Goal: Transaction & Acquisition: Purchase product/service

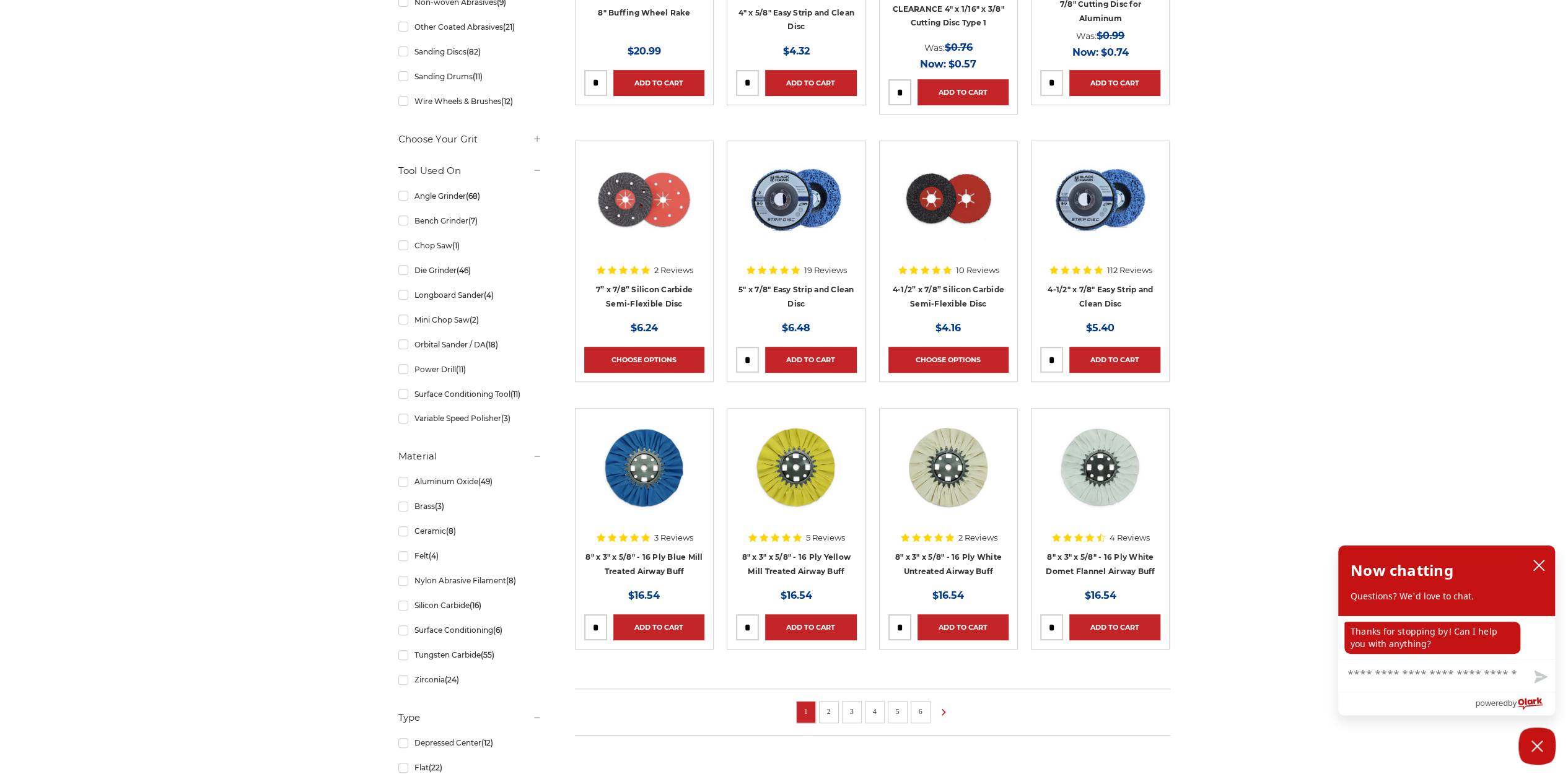
scroll to position [640, 0]
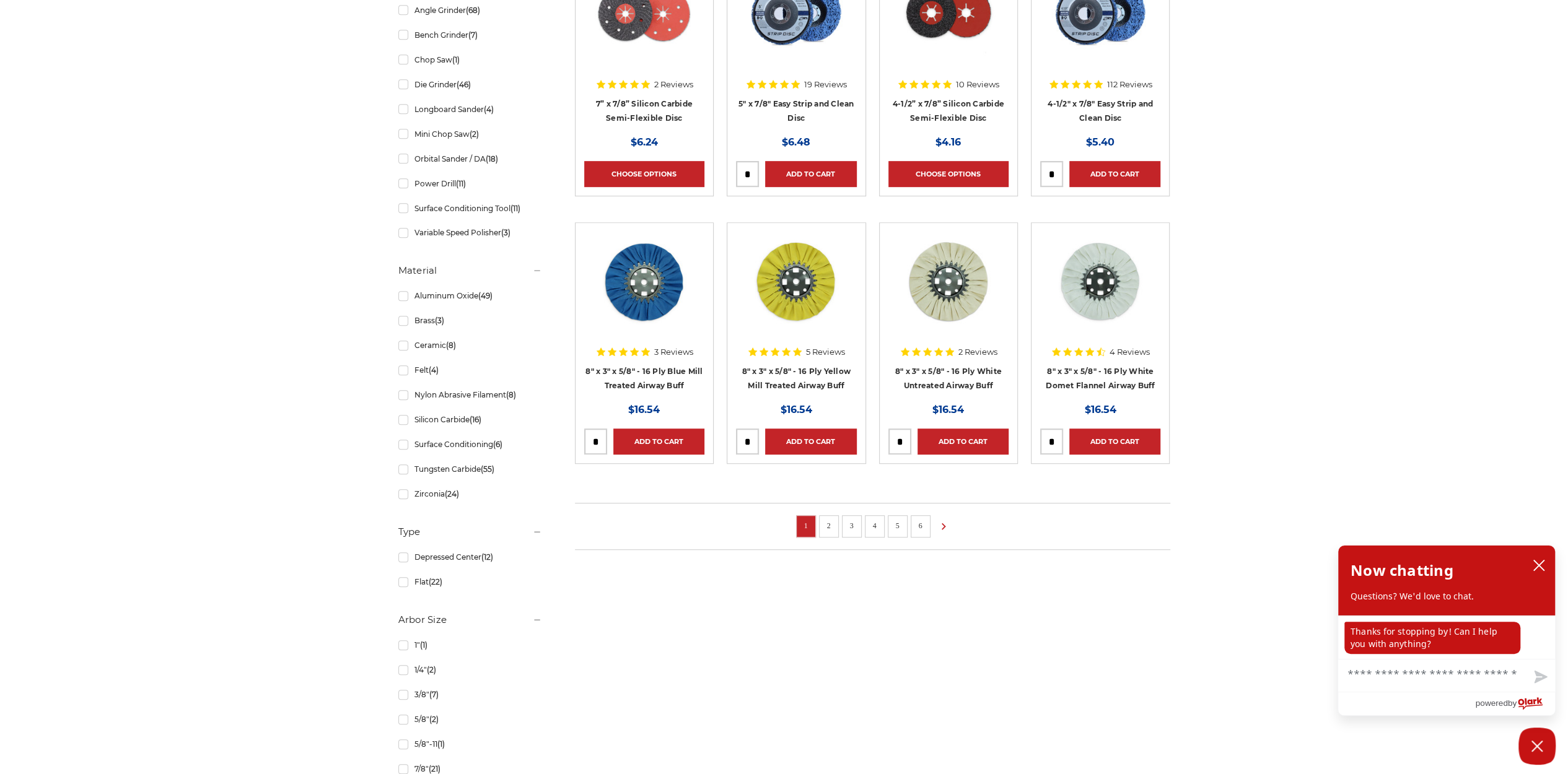
click at [830, 529] on li "2" at bounding box center [829, 526] width 20 height 22
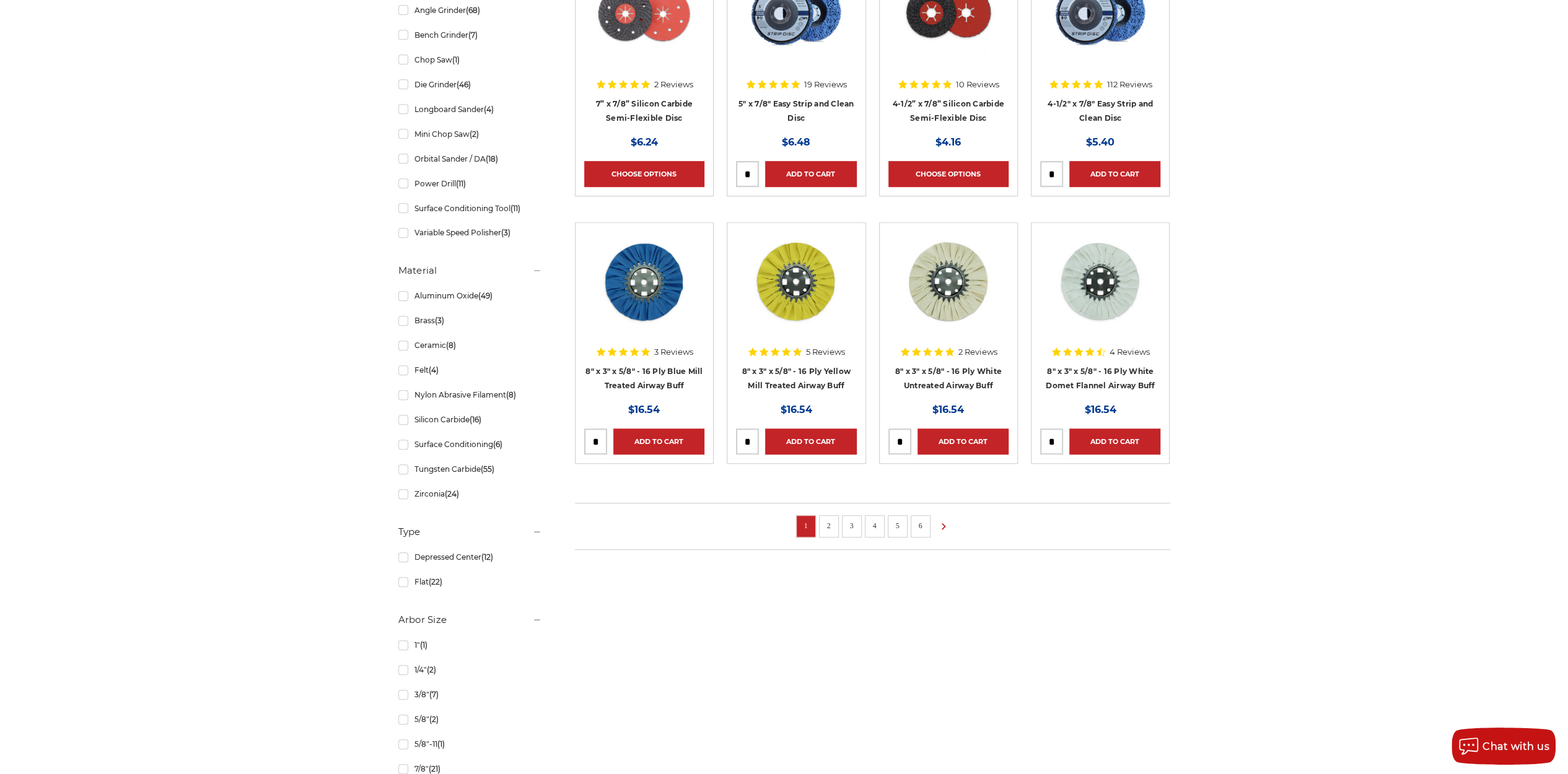
click at [827, 524] on link "2" at bounding box center [829, 526] width 12 height 13
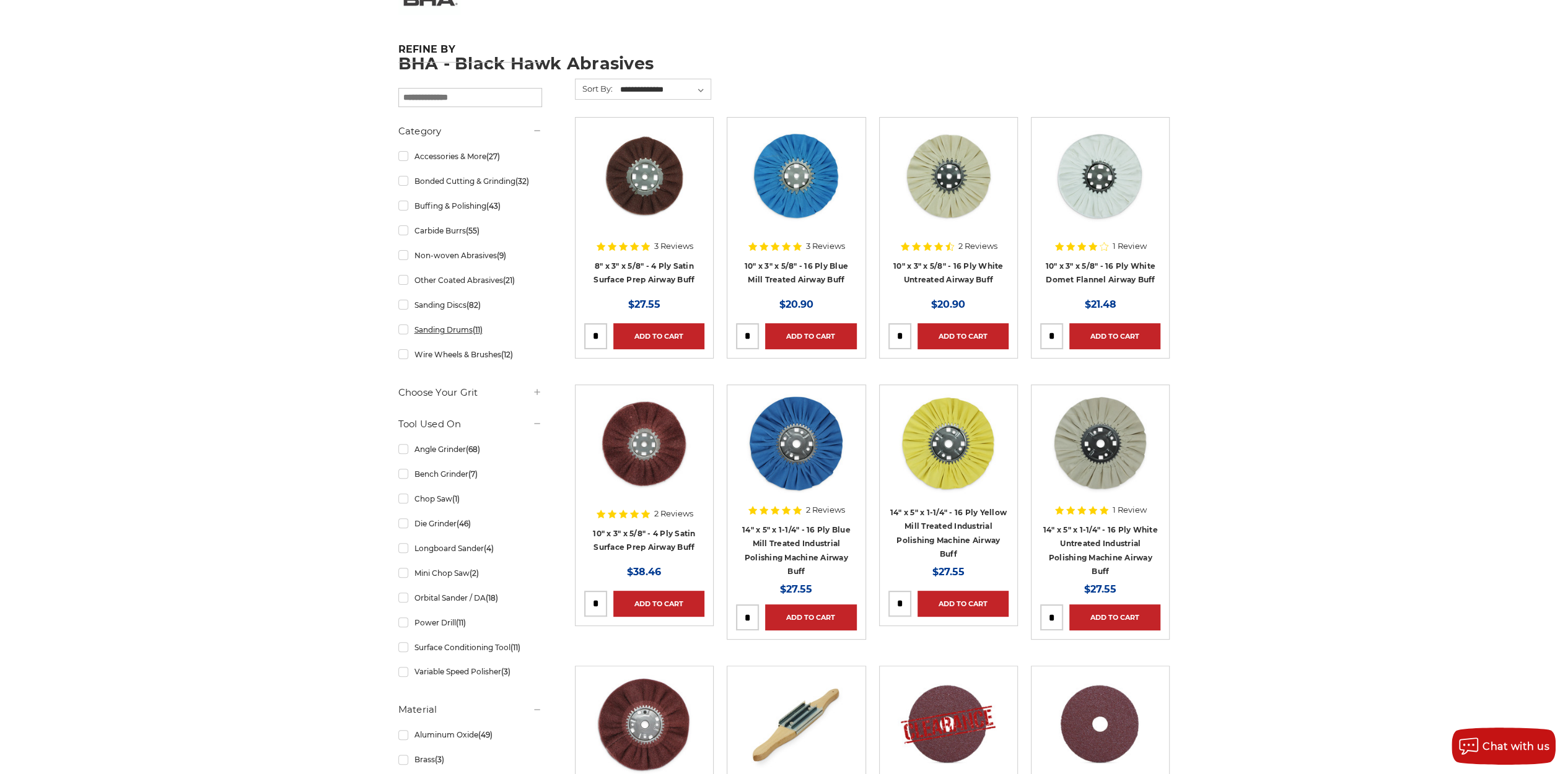
scroll to position [186, 0]
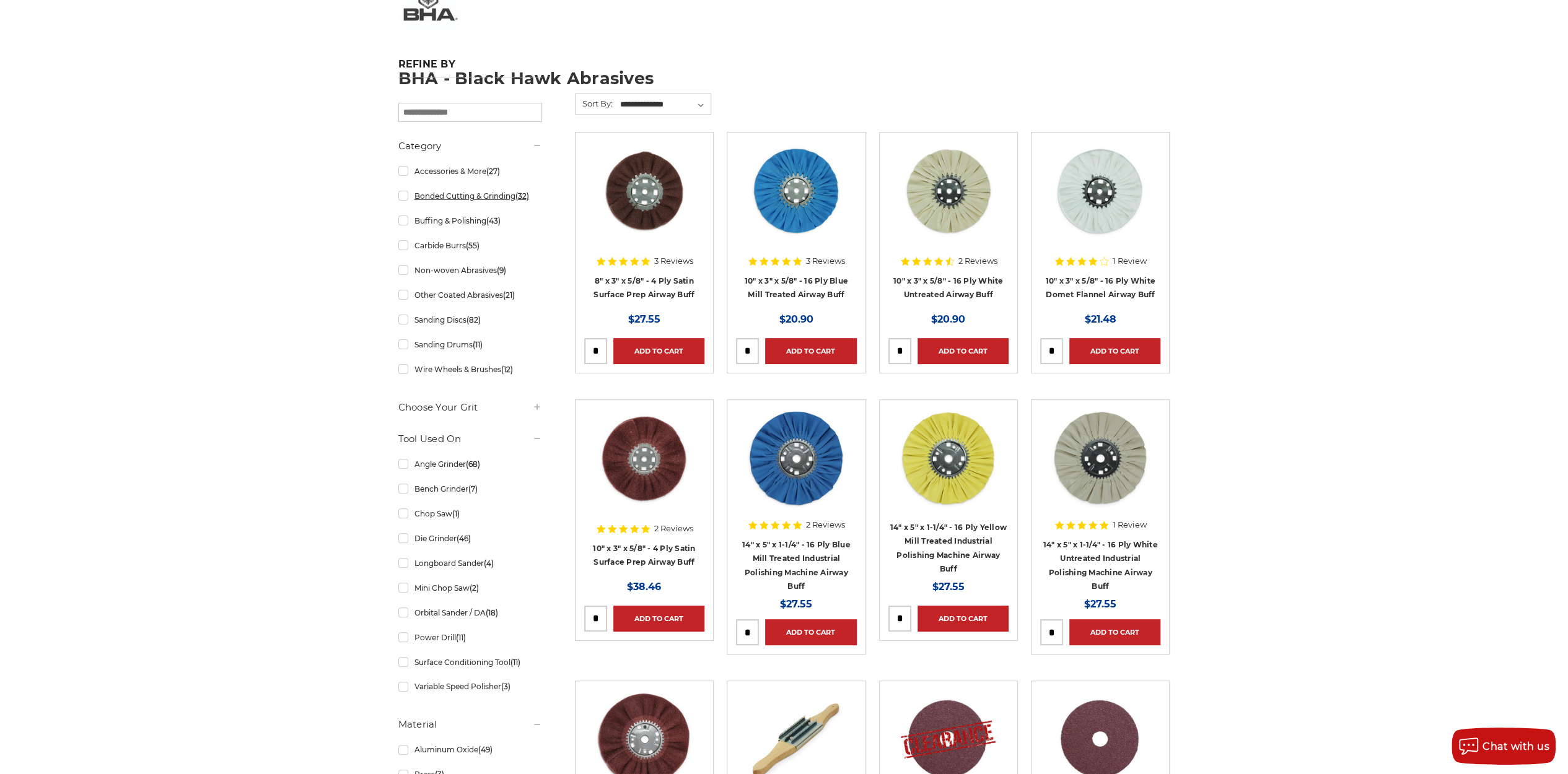
click at [451, 195] on link "Bonded Cutting & Grinding (32)" at bounding box center [470, 196] width 144 height 21
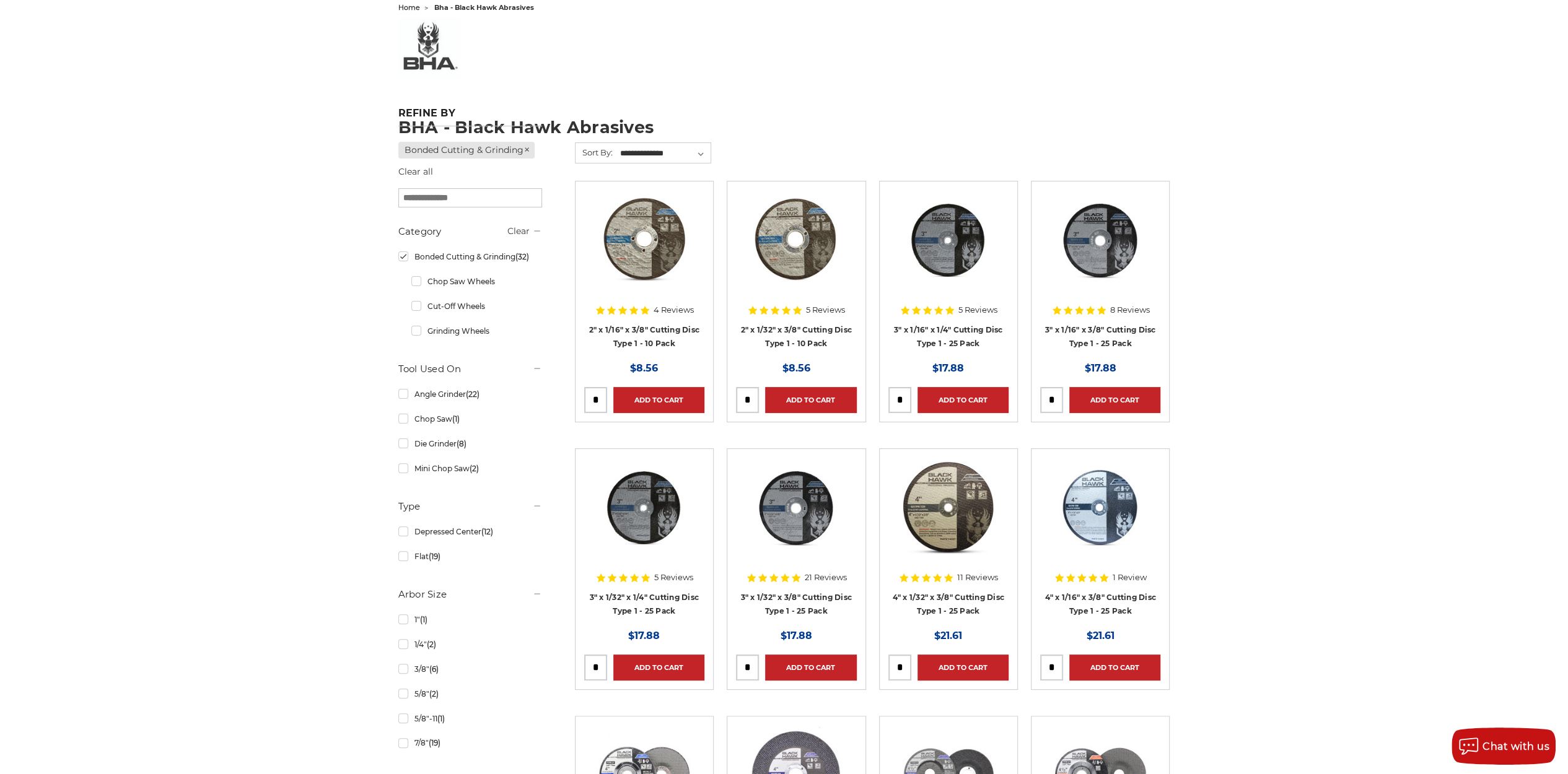
scroll to position [144, 0]
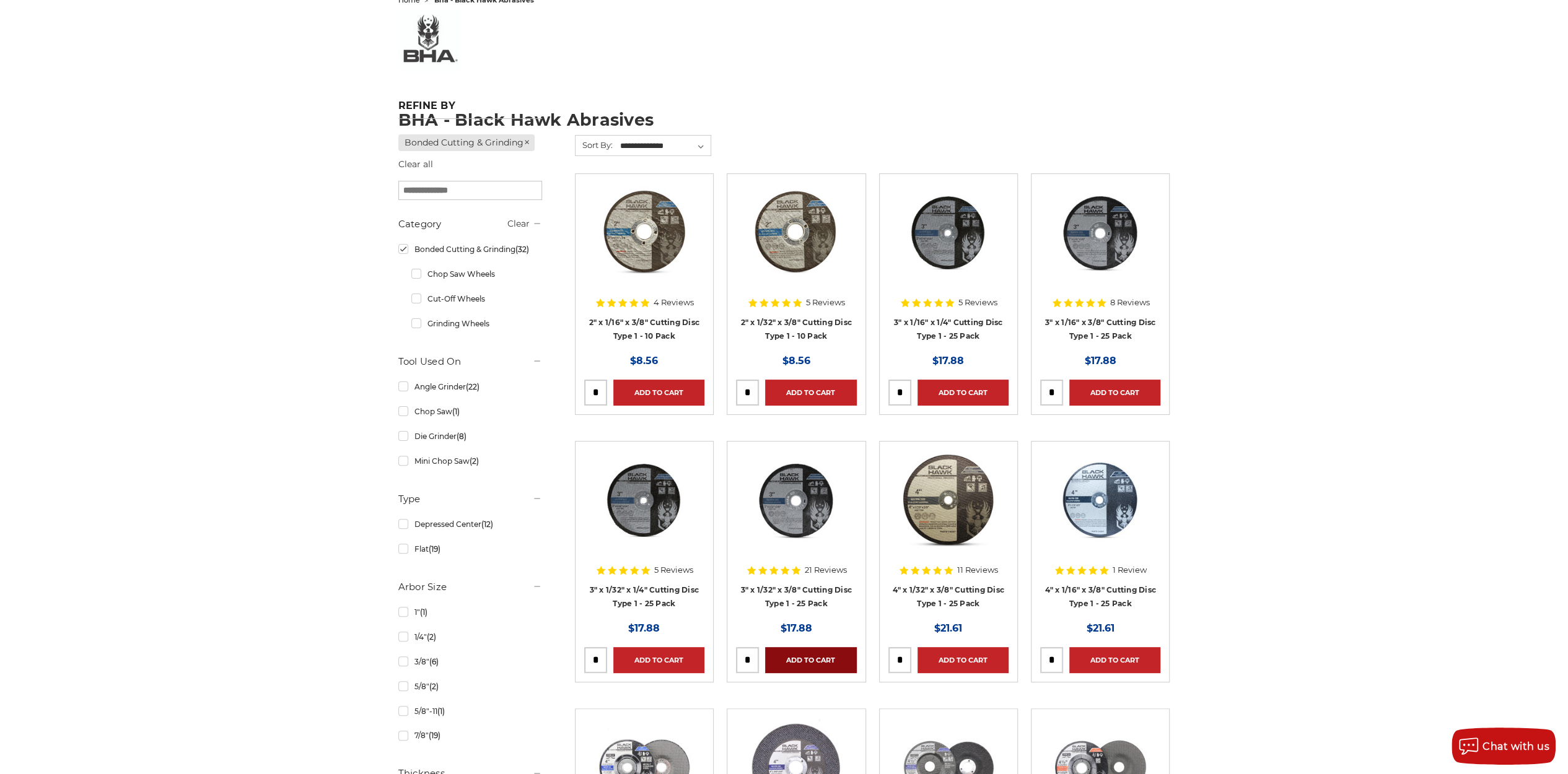
click at [796, 657] on link "Add to Cart" at bounding box center [811, 660] width 91 height 26
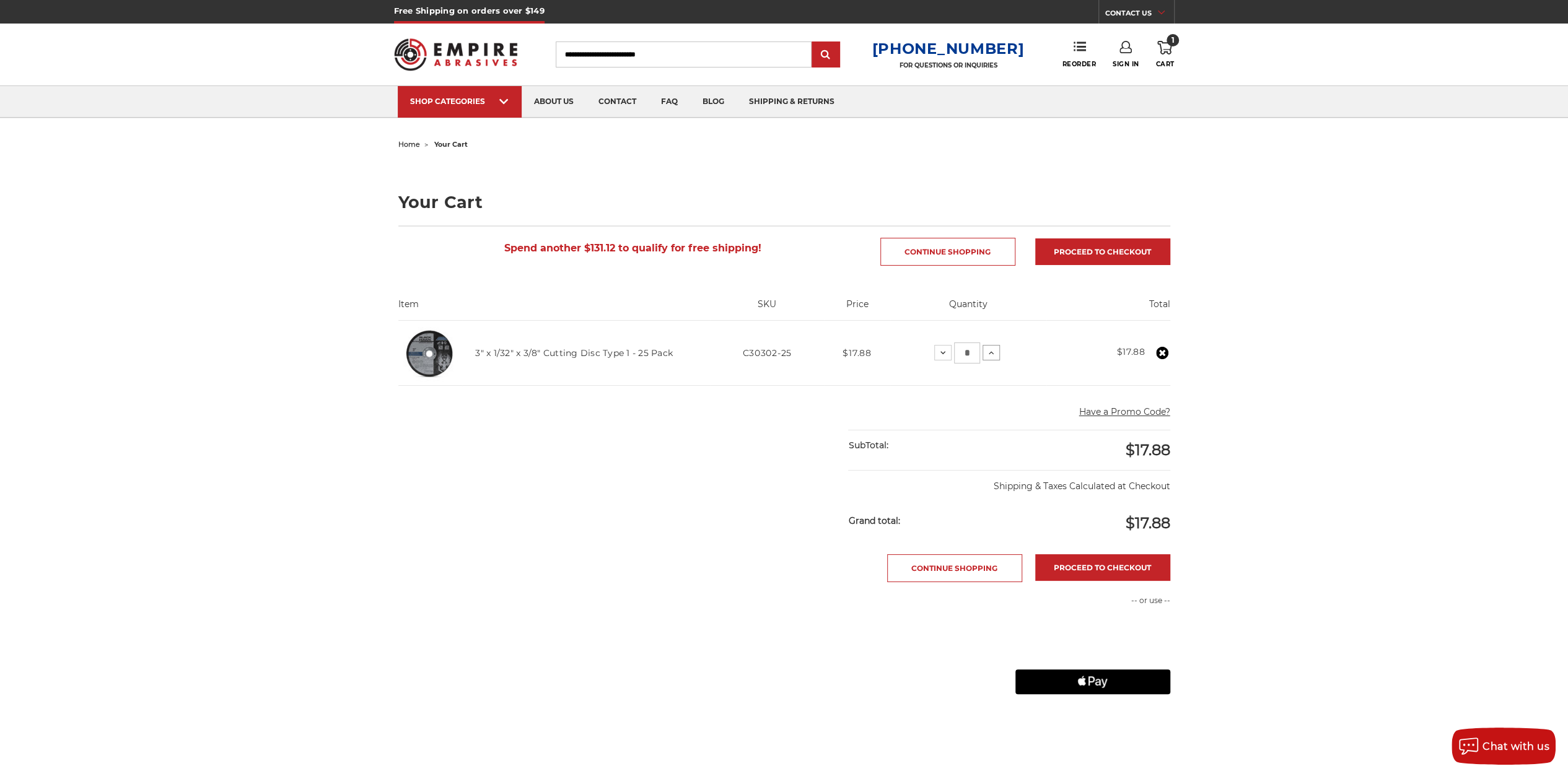
click at [989, 349] on icon at bounding box center [991, 353] width 10 height 10
click at [989, 349] on icon at bounding box center [989, 353] width 10 height 10
click at [989, 349] on icon at bounding box center [988, 353] width 10 height 10
click at [989, 349] on icon at bounding box center [992, 353] width 10 height 10
click at [989, 349] on icon at bounding box center [987, 353] width 10 height 10
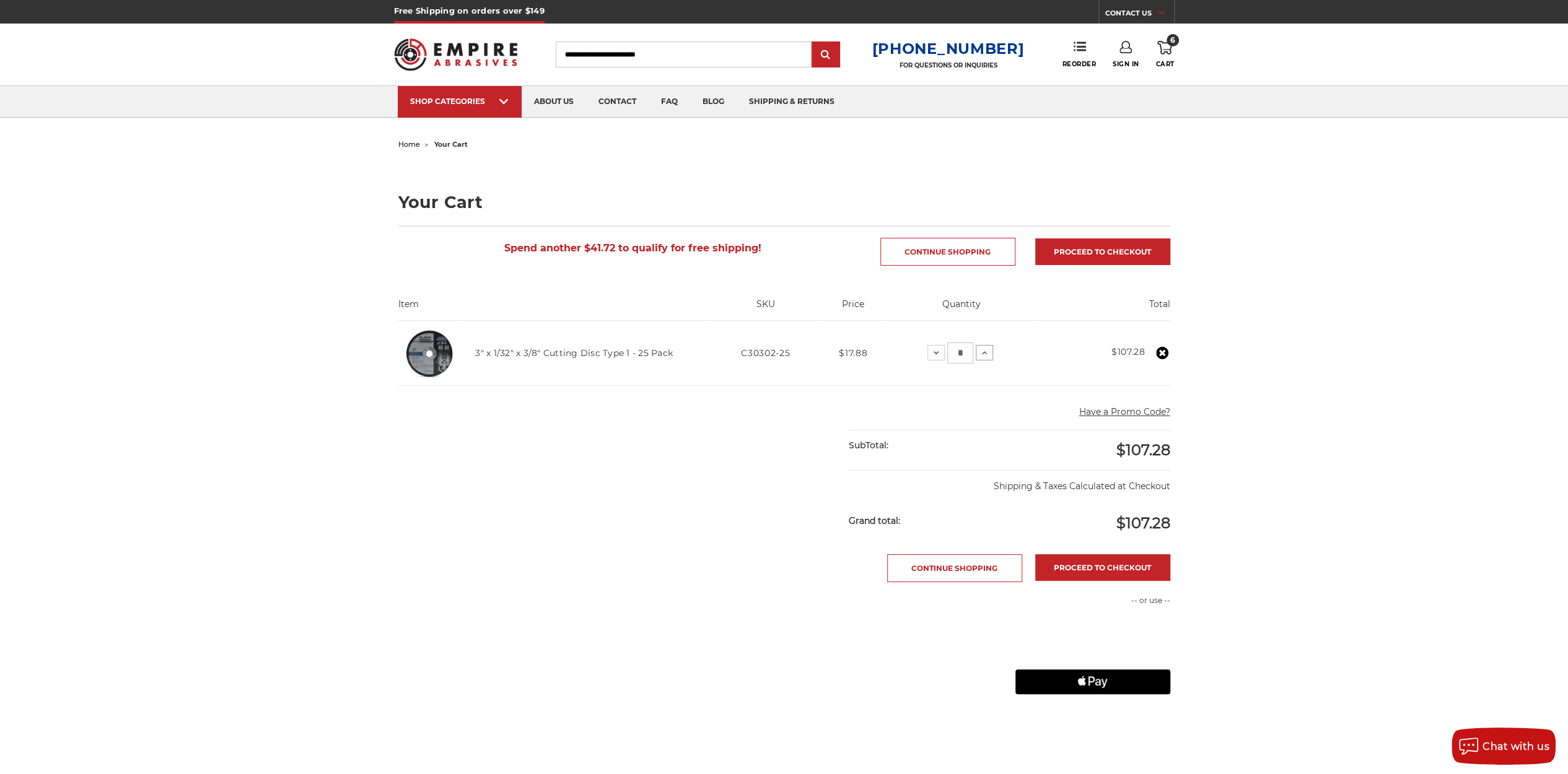
click at [989, 349] on button "Increase Quantity:" at bounding box center [984, 352] width 17 height 15
click at [989, 349] on icon at bounding box center [987, 353] width 10 height 10
click at [989, 349] on button "Increase Quantity:" at bounding box center [983, 352] width 17 height 15
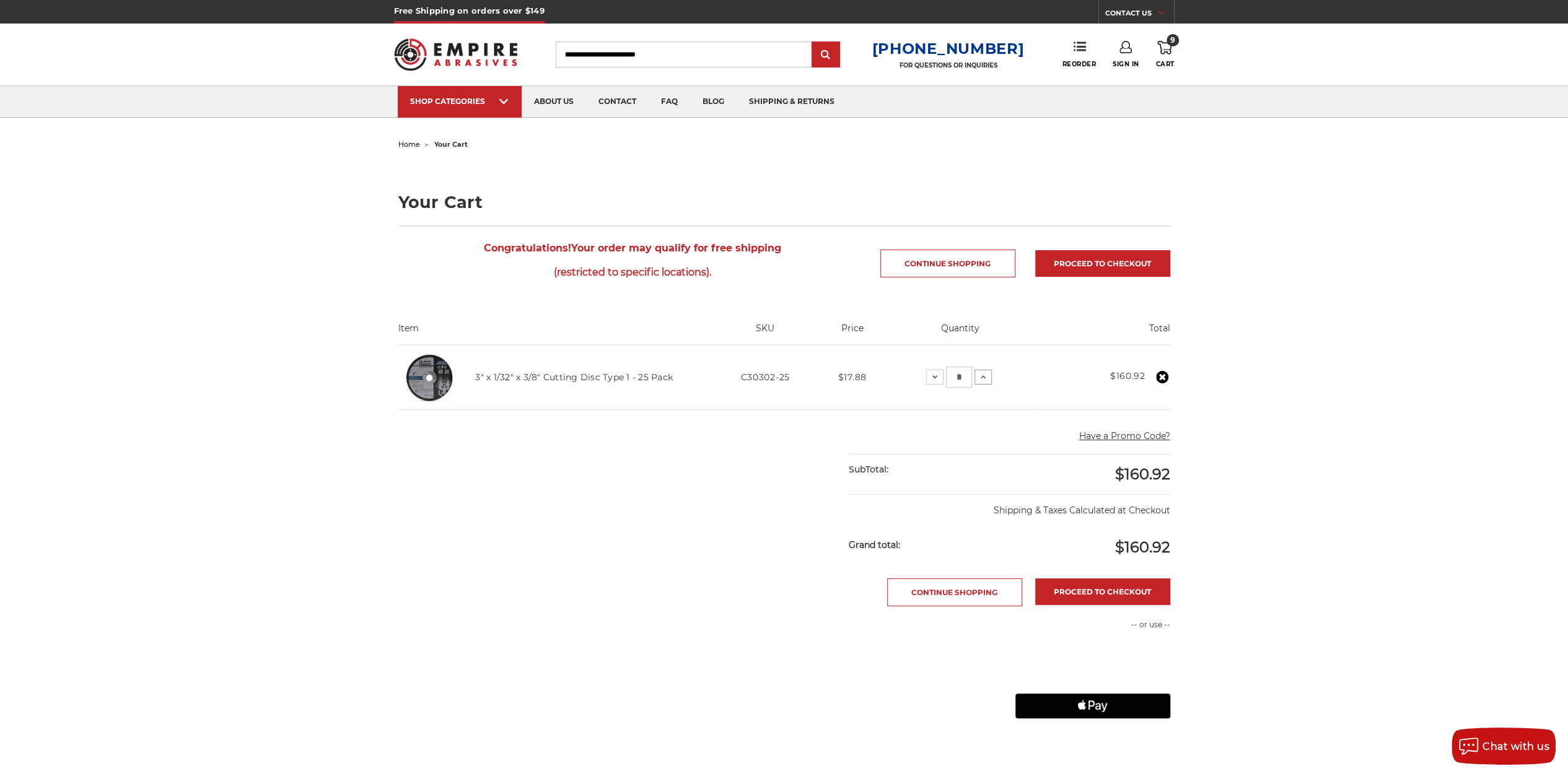
click at [982, 376] on icon at bounding box center [983, 377] width 10 height 10
click at [982, 376] on icon at bounding box center [982, 377] width 10 height 10
click at [1119, 590] on link "Proceed to checkout" at bounding box center [1102, 592] width 135 height 27
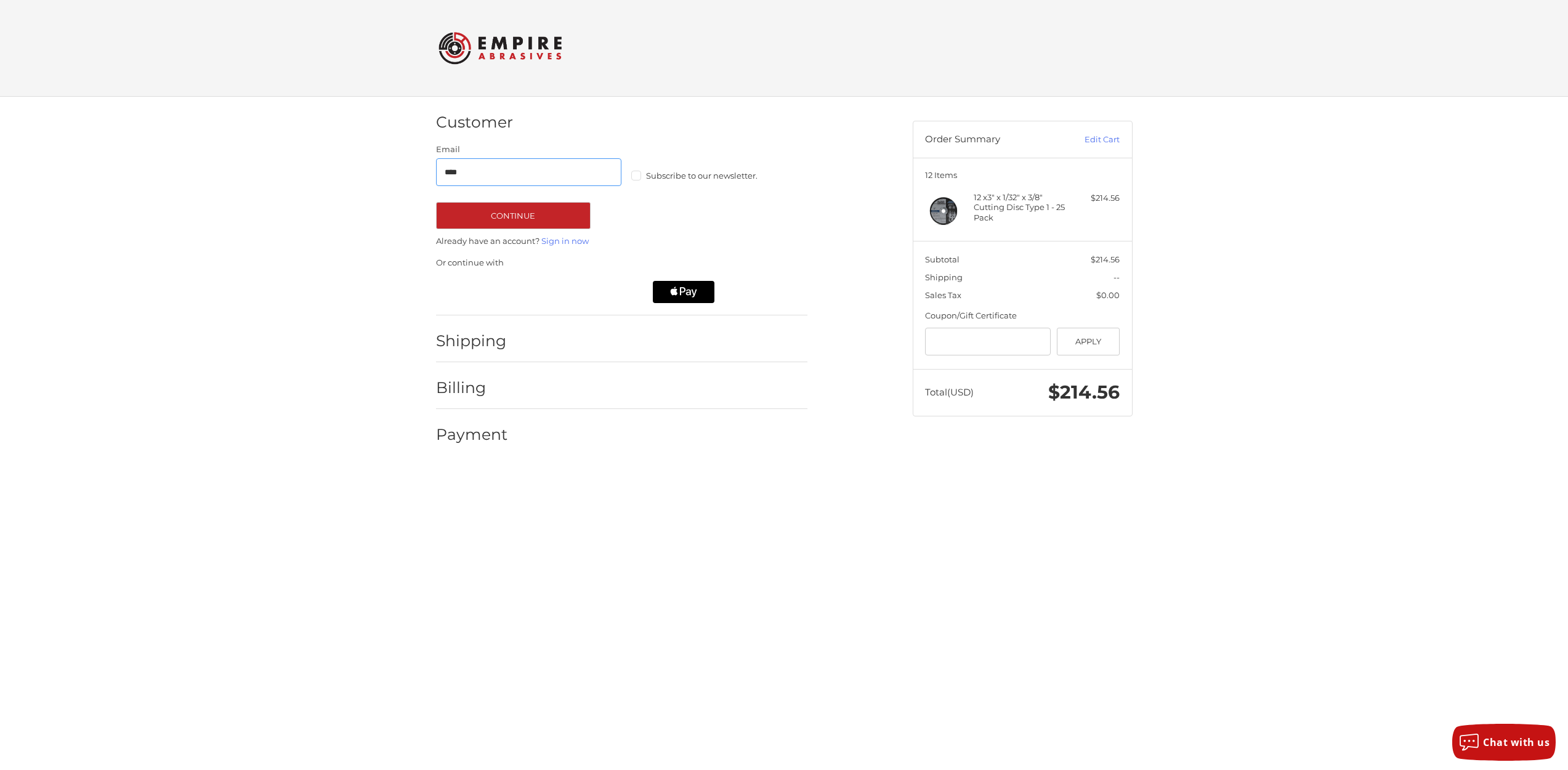
type input "**********"
click at [530, 218] on button "Continue" at bounding box center [514, 216] width 155 height 27
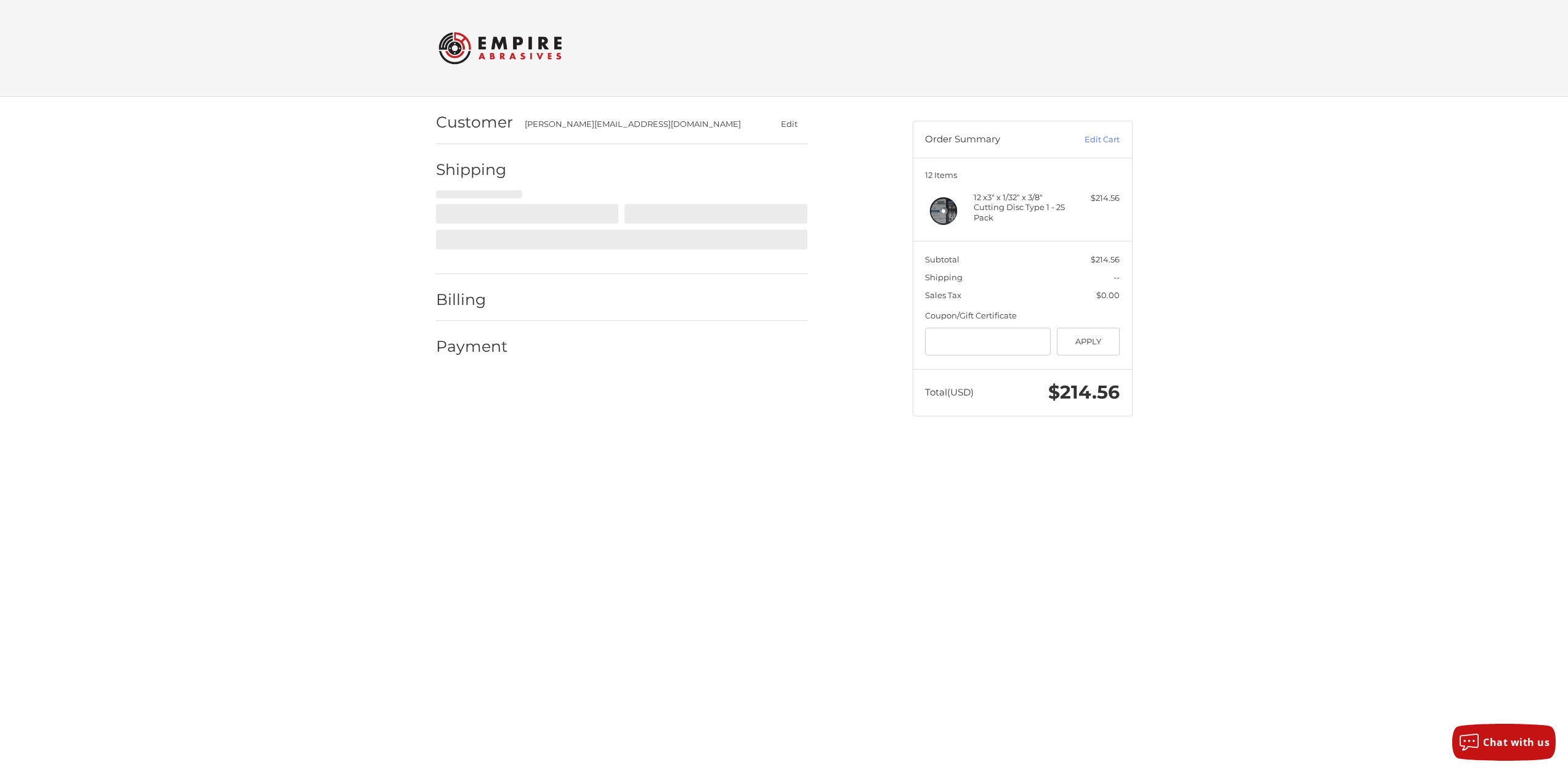
select select "**"
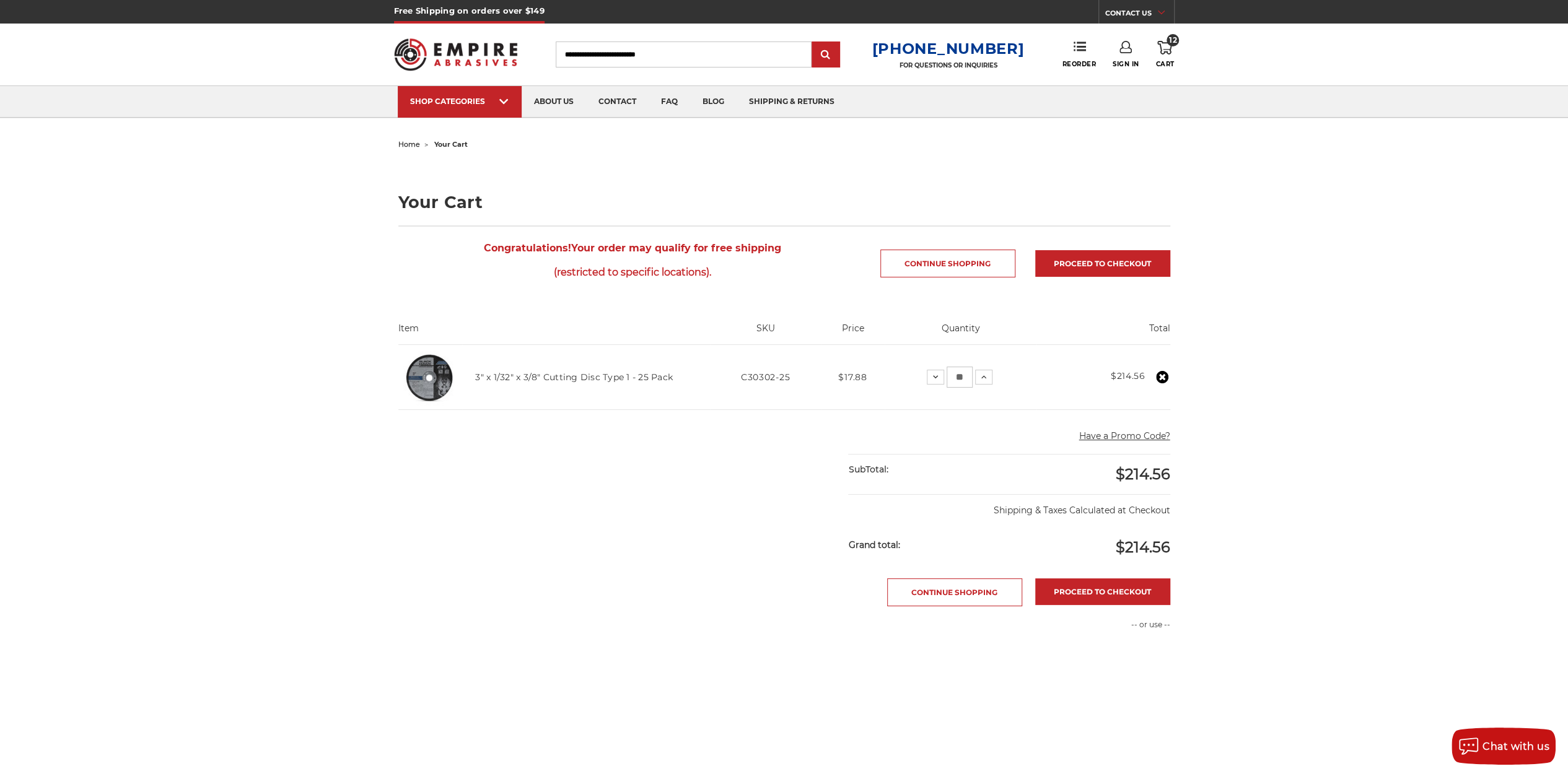
click at [1120, 52] on use at bounding box center [1126, 47] width 12 height 12
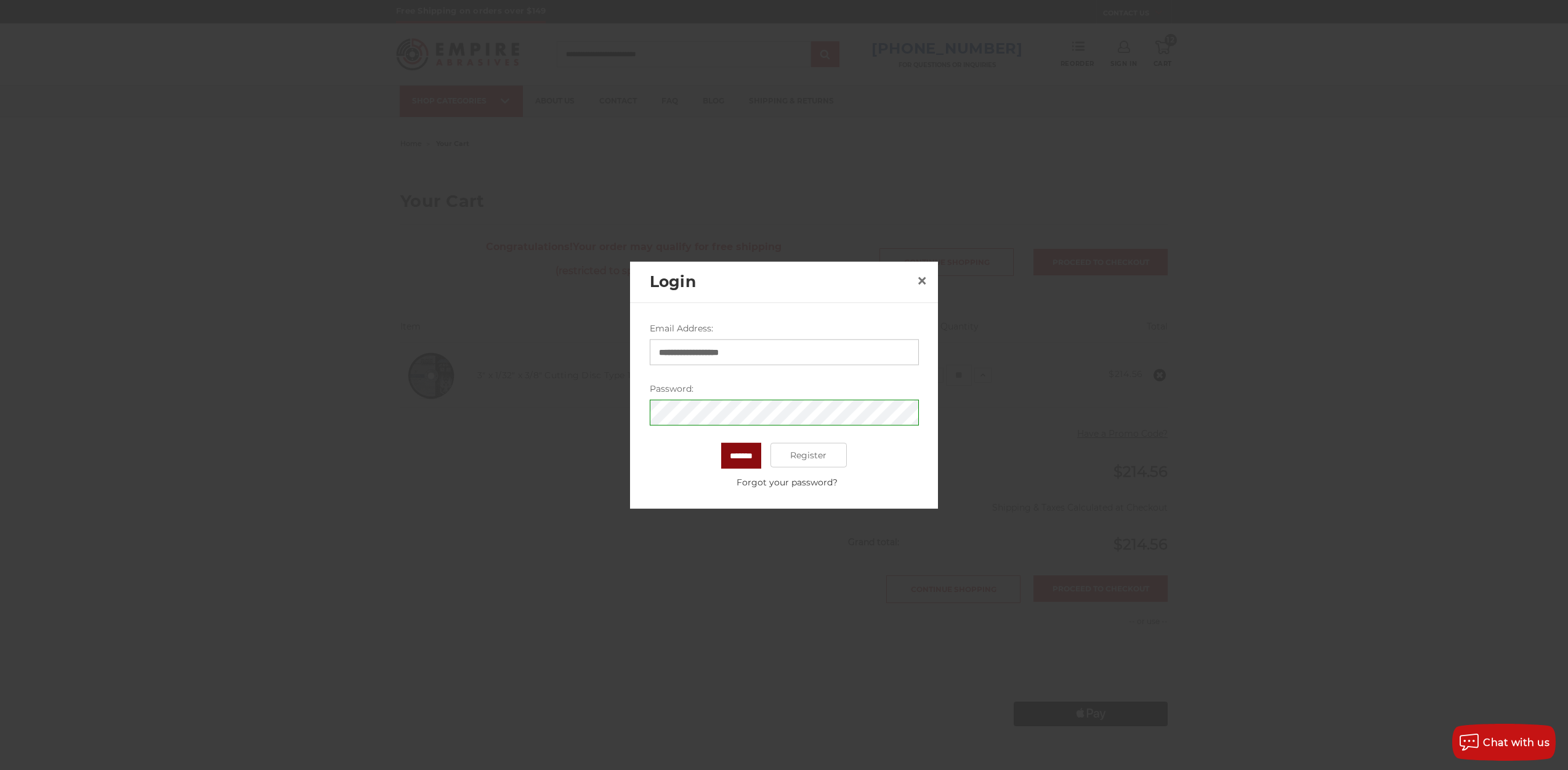
click at [740, 454] on input "*******" at bounding box center [741, 456] width 40 height 26
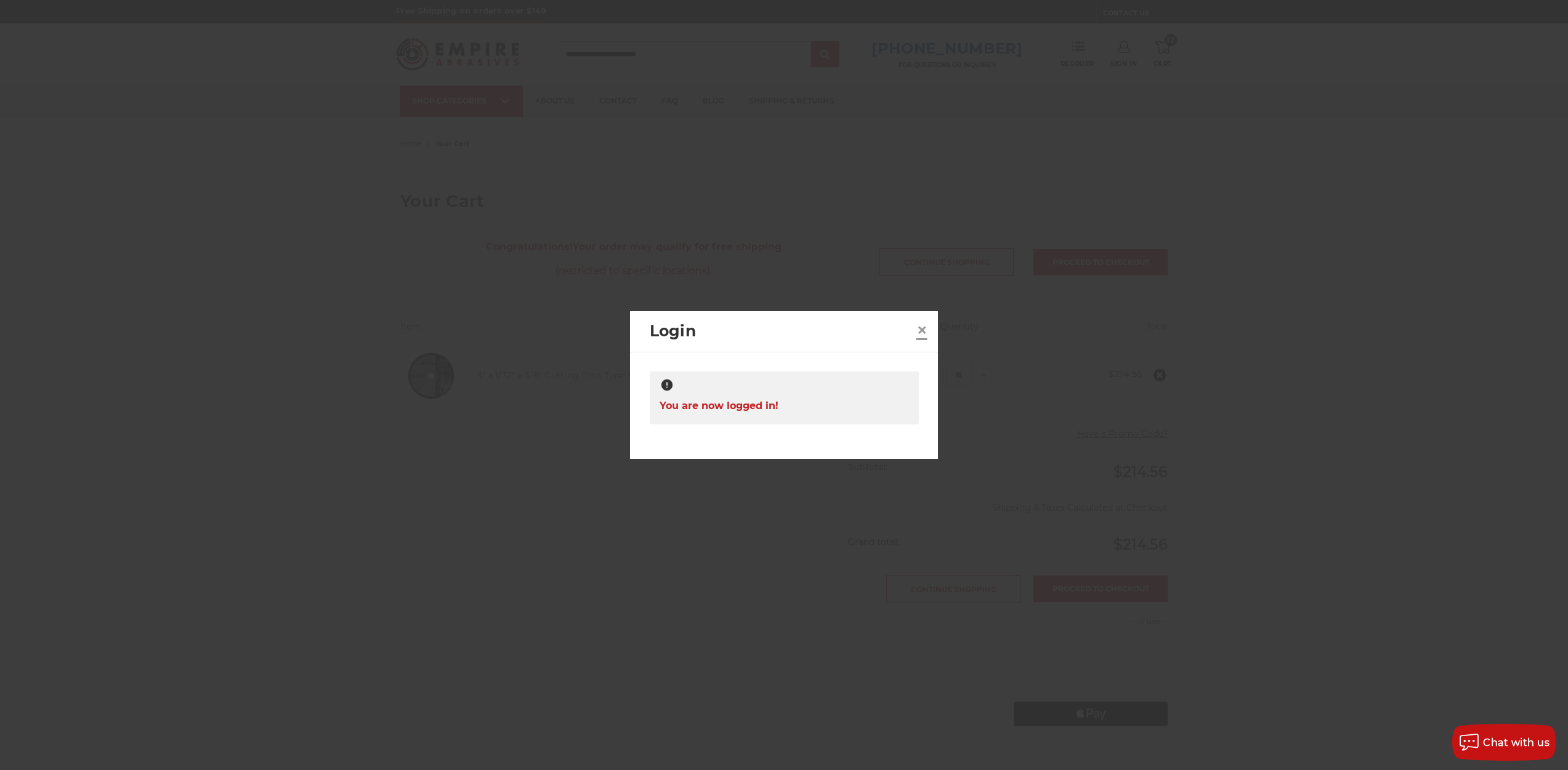
click at [923, 328] on span "×" at bounding box center [922, 330] width 11 height 24
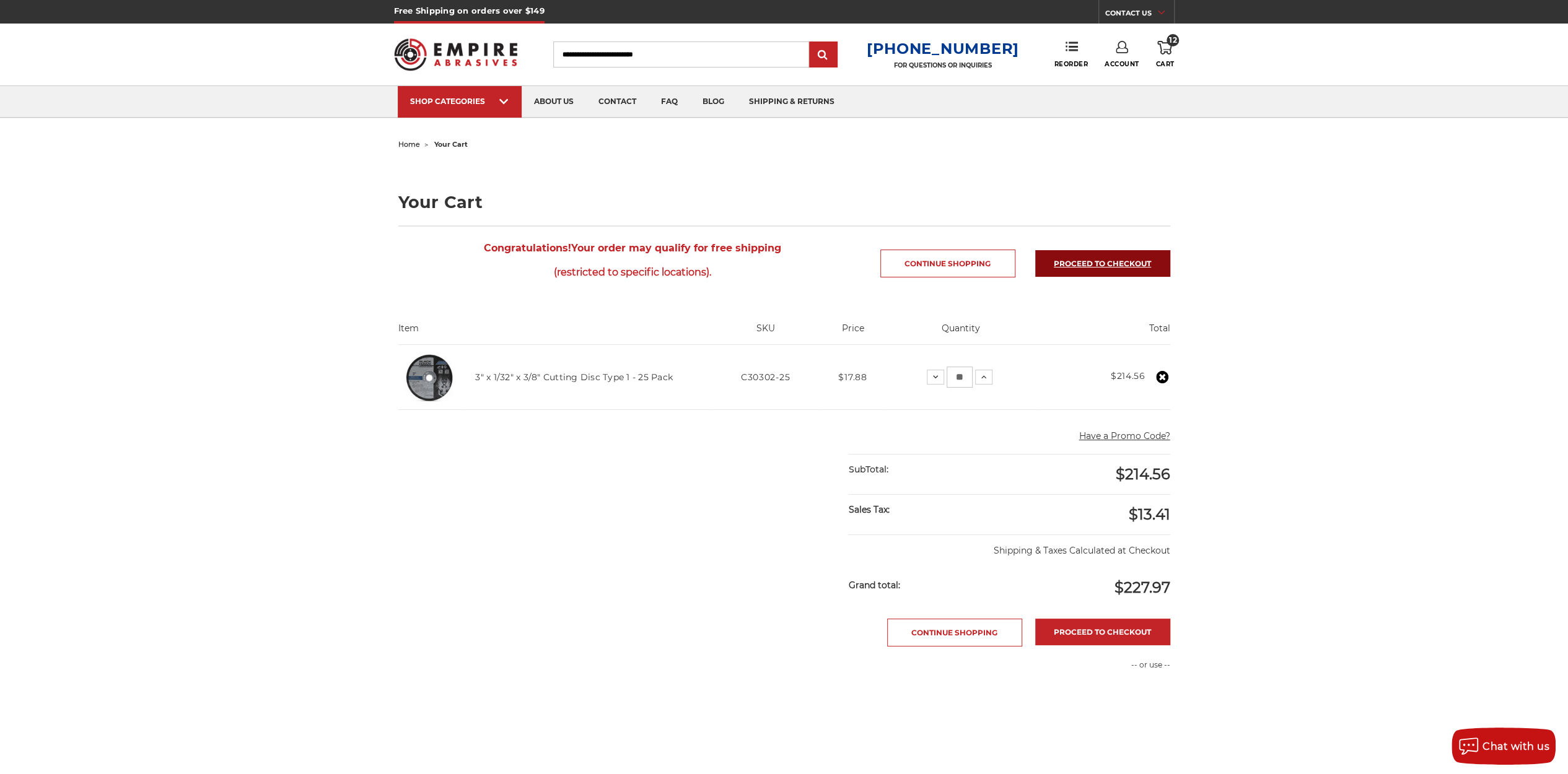
click at [1105, 266] on link "Proceed to checkout" at bounding box center [1102, 264] width 135 height 27
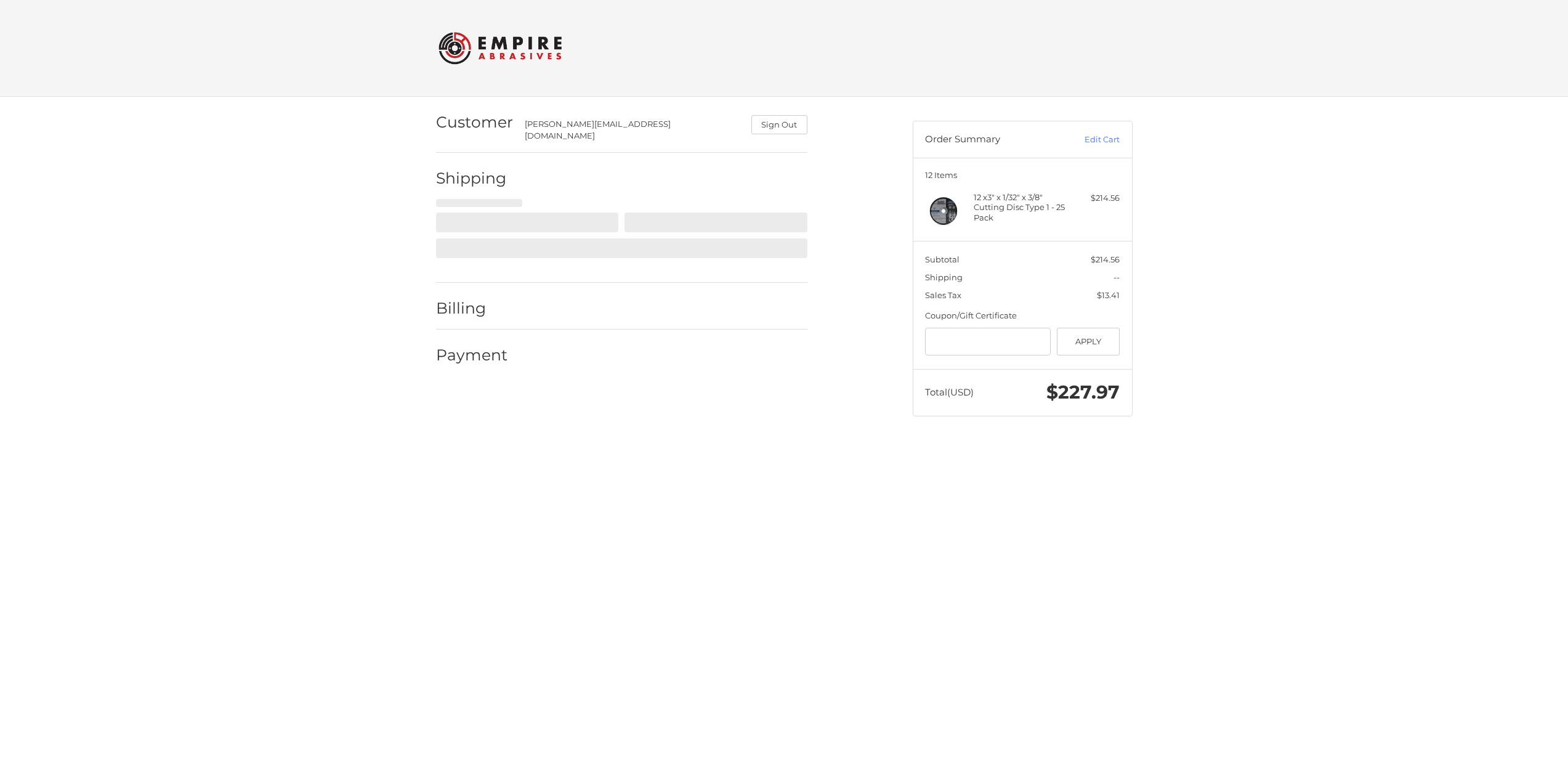
select select "**"
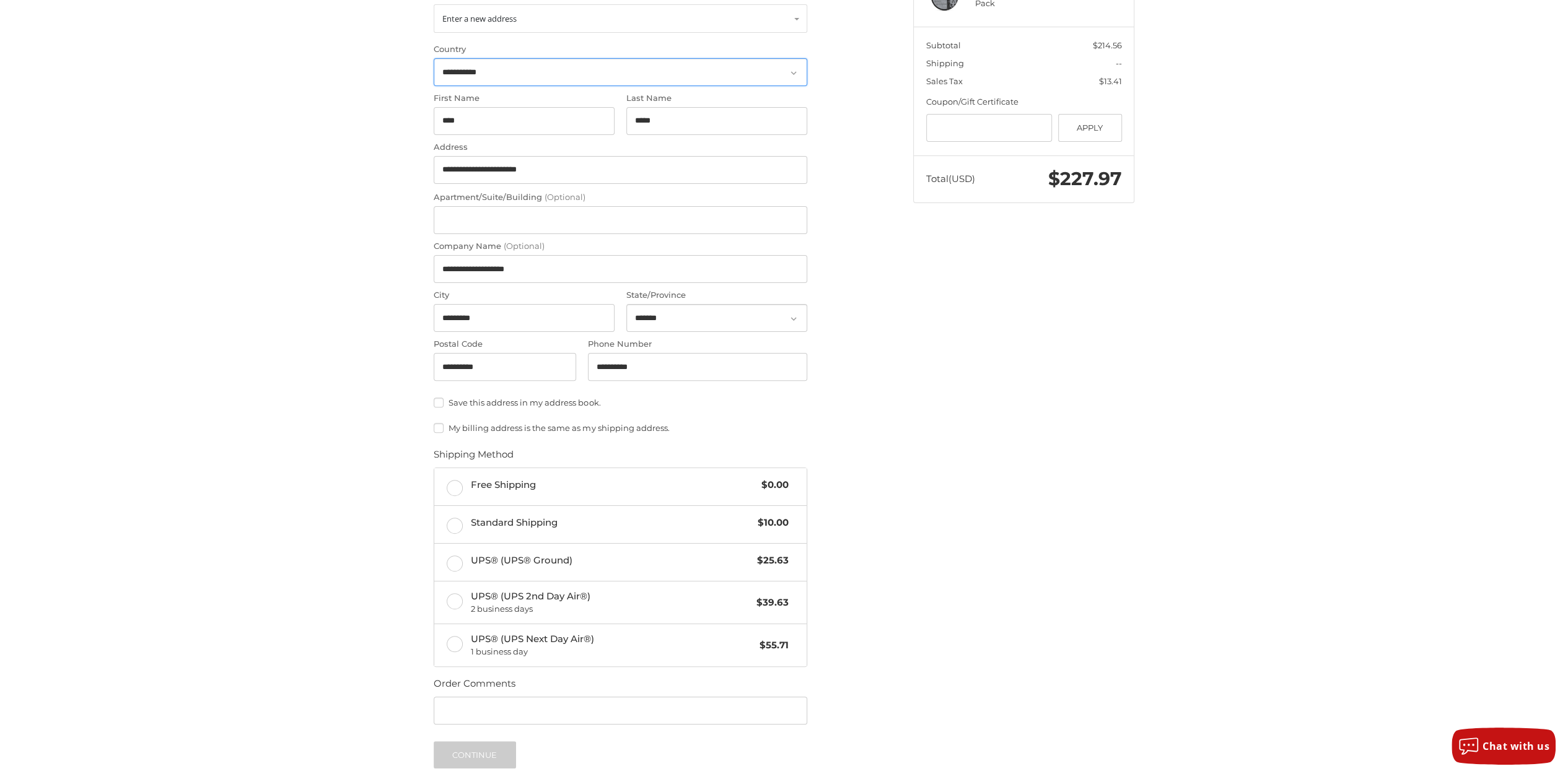
scroll to position [321, 0]
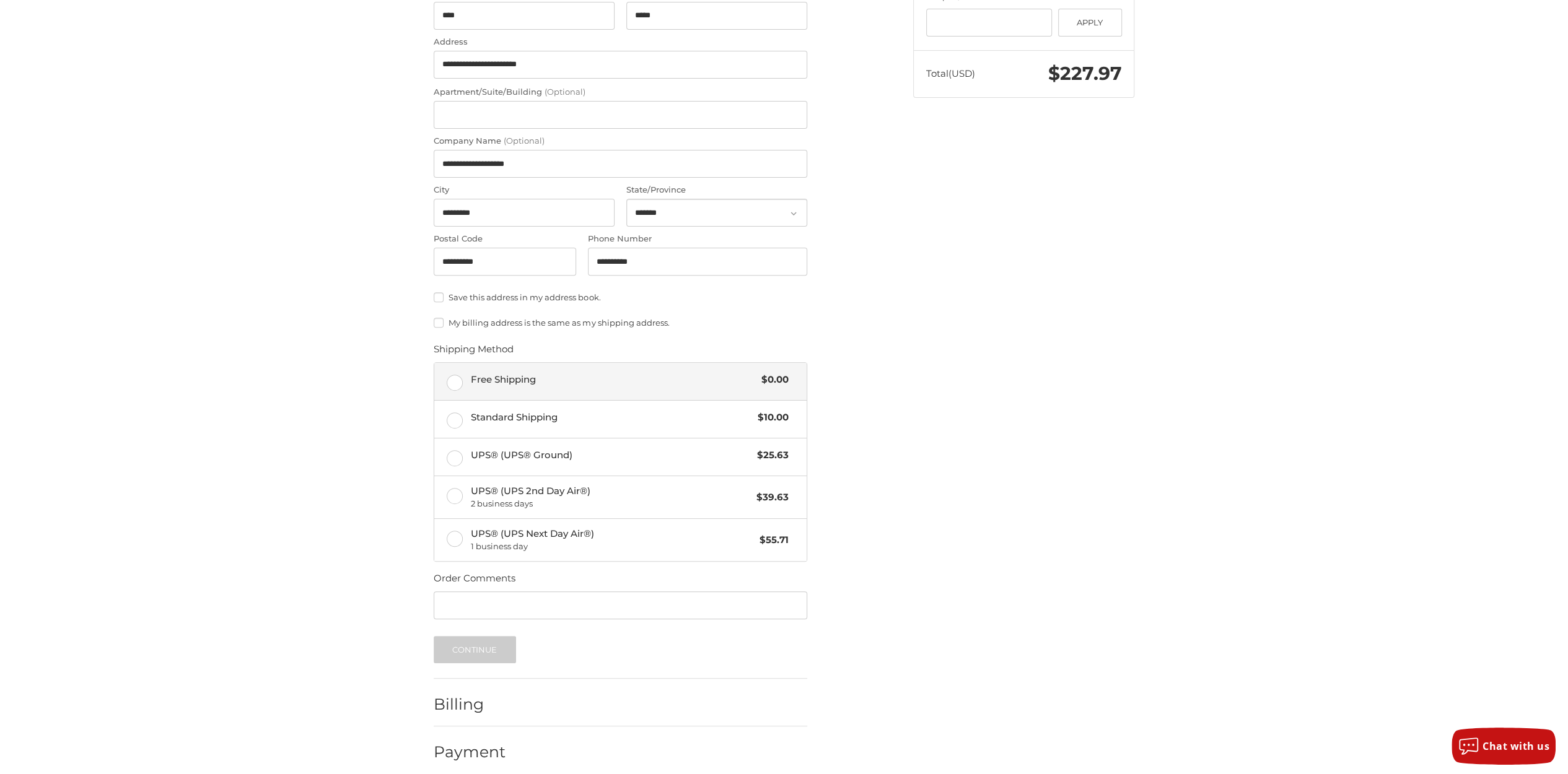
click at [454, 375] on label "Free Shipping $0.00" at bounding box center [620, 381] width 372 height 37
click at [493, 643] on button "Continue" at bounding box center [474, 649] width 83 height 27
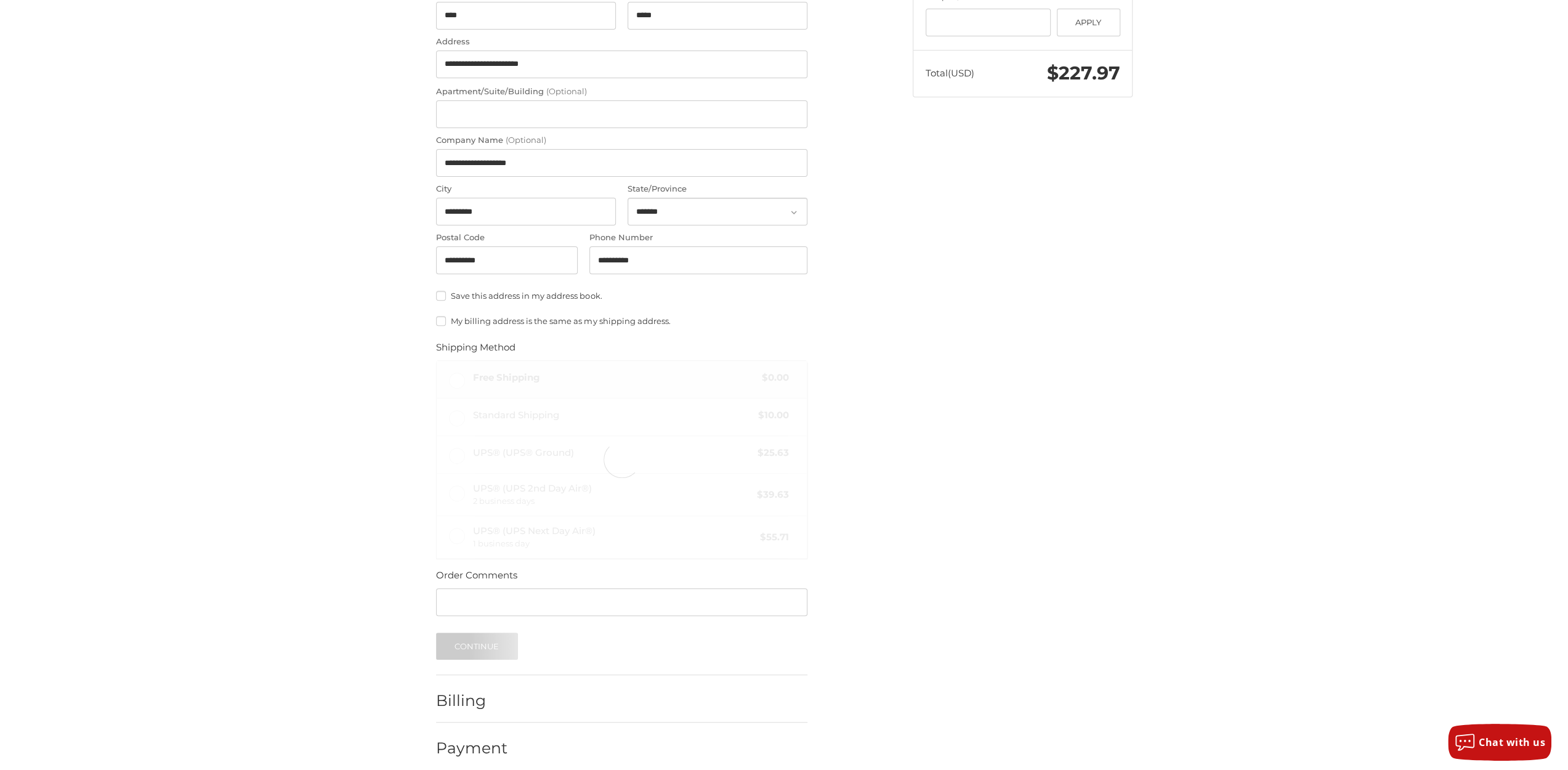
scroll to position [0, 0]
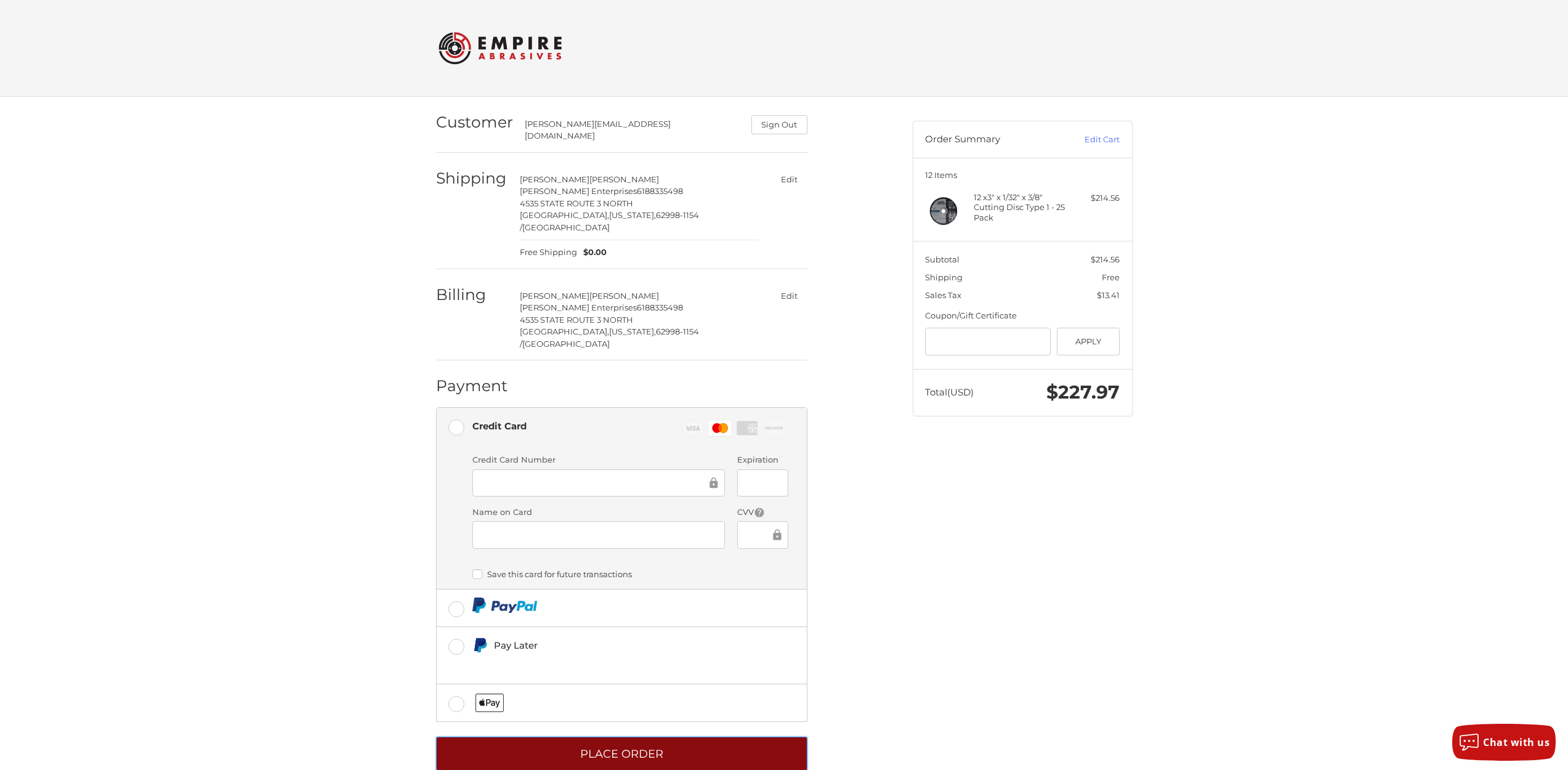
click at [635, 737] on button "Place Order" at bounding box center [622, 753] width 371 height 34
